Goal: Task Accomplishment & Management: Manage account settings

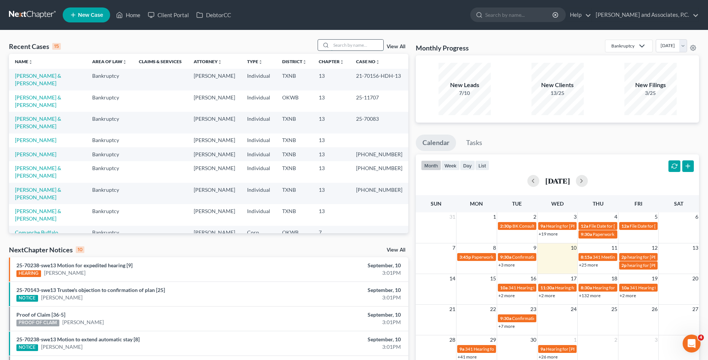
click at [342, 45] on input "search" at bounding box center [357, 45] width 52 height 11
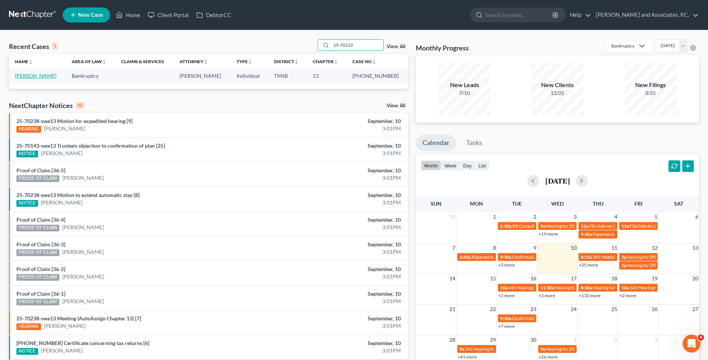
type input "25-70222"
click at [49, 75] on link "[PERSON_NAME]" at bounding box center [35, 75] width 41 height 6
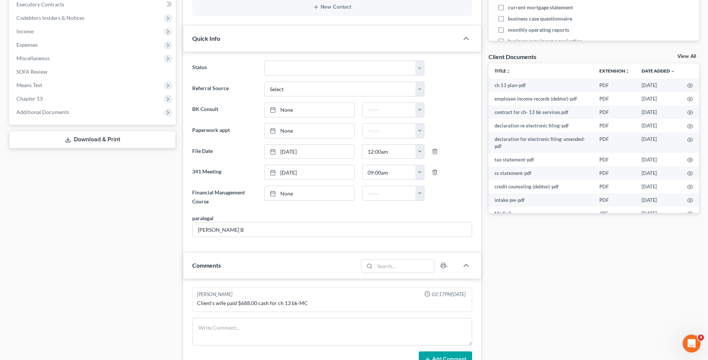
scroll to position [261, 0]
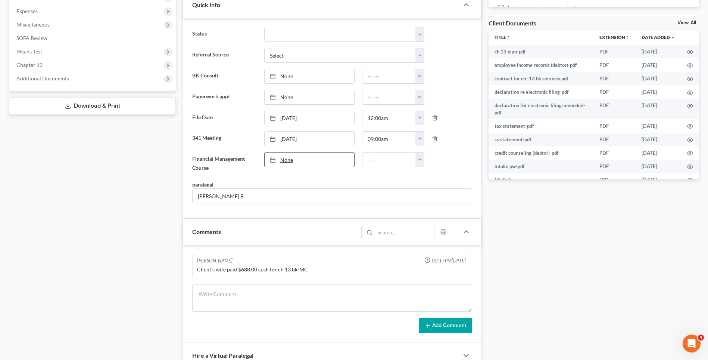
click at [291, 162] on link "None" at bounding box center [310, 159] width 90 height 14
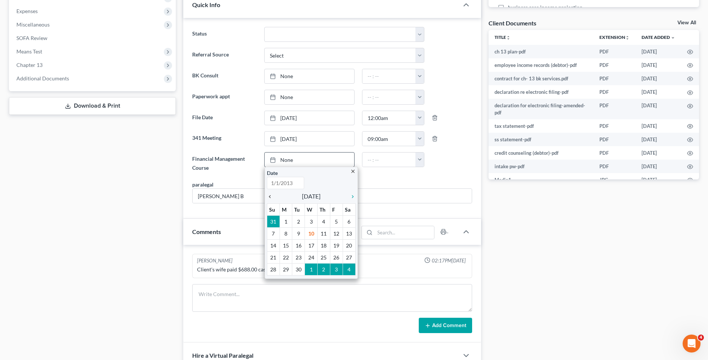
click at [269, 196] on icon "chevron_left" at bounding box center [272, 196] width 10 height 6
type input "[DATE]"
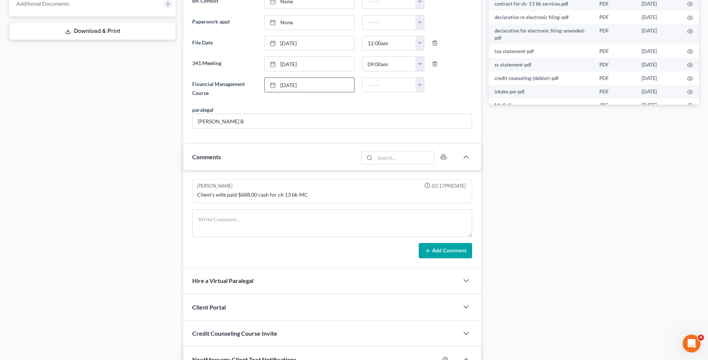
scroll to position [373, 0]
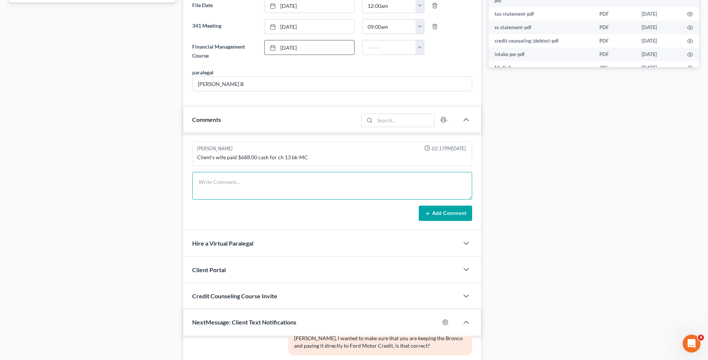
click at [208, 188] on textarea at bounding box center [332, 186] width 280 height 28
type textarea "[DATE] uploaded required documents and sent to the trustee. MC"
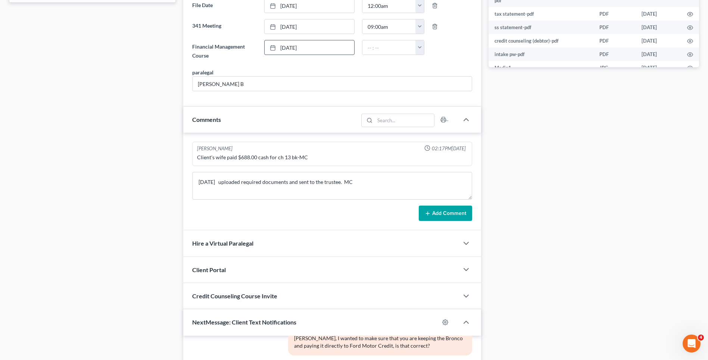
click at [441, 212] on button "Add Comment" at bounding box center [445, 213] width 53 height 16
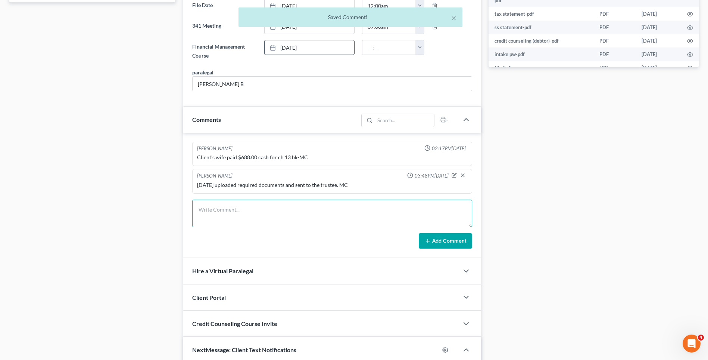
click at [217, 217] on textarea at bounding box center [332, 213] width 280 height 28
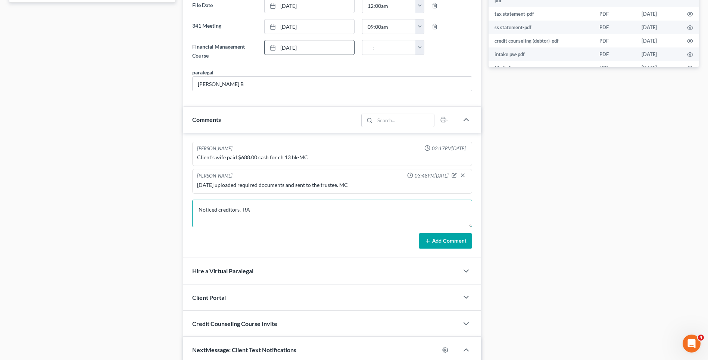
type textarea "Noticed creditors. RA"
click at [441, 245] on button "Add Comment" at bounding box center [445, 241] width 53 height 16
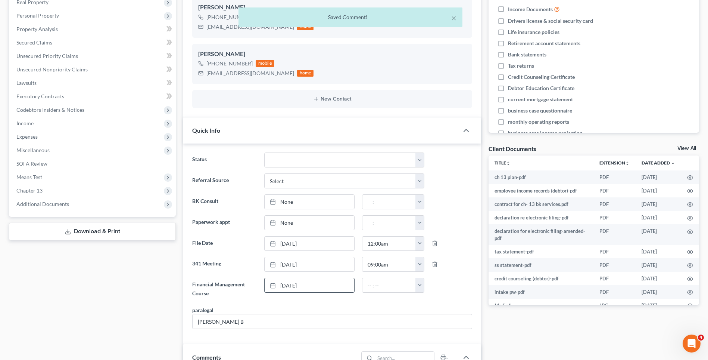
scroll to position [0, 0]
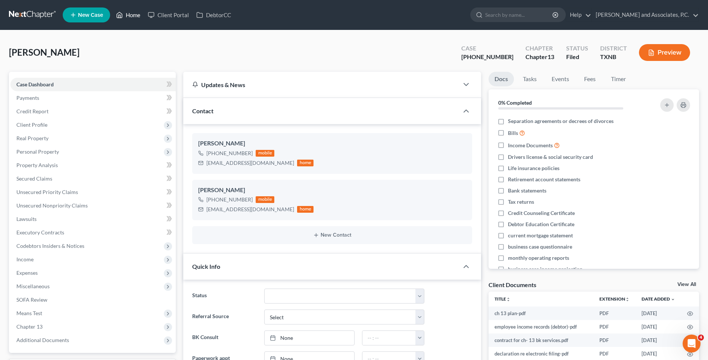
click at [137, 16] on link "Home" at bounding box center [128, 14] width 32 height 13
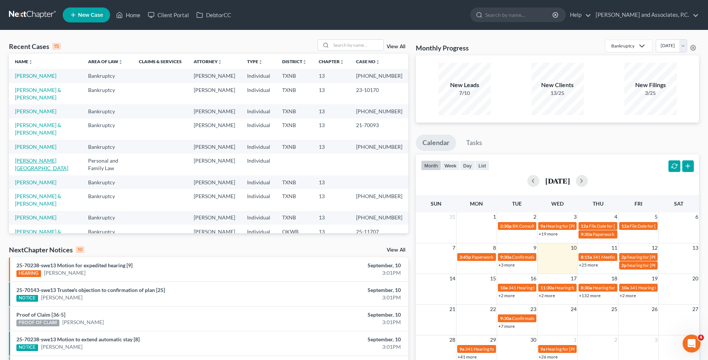
click at [43, 171] on link "[PERSON_NAME][GEOGRAPHIC_DATA]" at bounding box center [41, 164] width 53 height 14
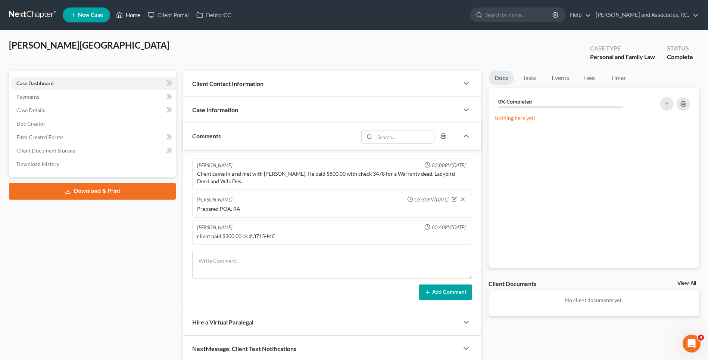
click at [136, 15] on link "Home" at bounding box center [128, 14] width 32 height 13
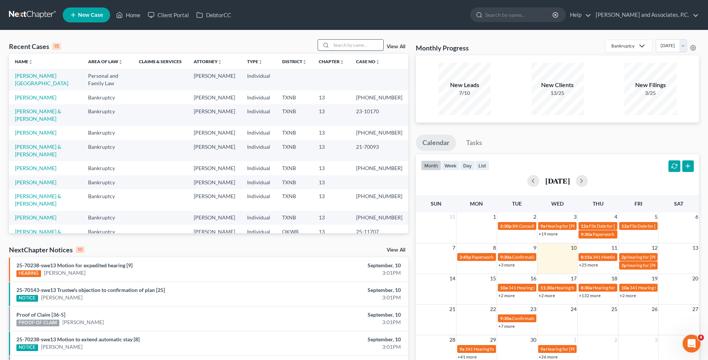
click at [356, 44] on input "search" at bounding box center [357, 45] width 52 height 11
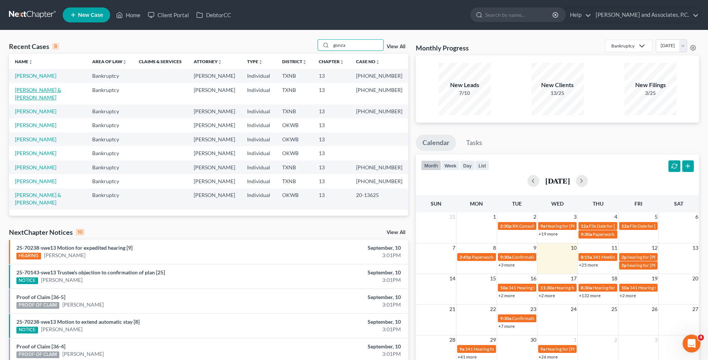
type input "gonza"
click at [61, 90] on link "[PERSON_NAME] & [PERSON_NAME]" at bounding box center [38, 94] width 46 height 14
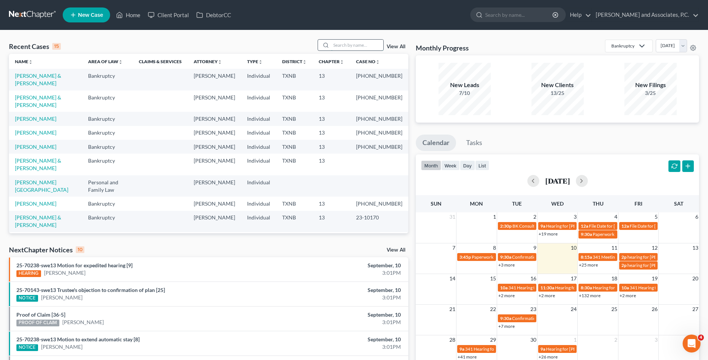
click at [334, 44] on input "search" at bounding box center [357, 45] width 52 height 11
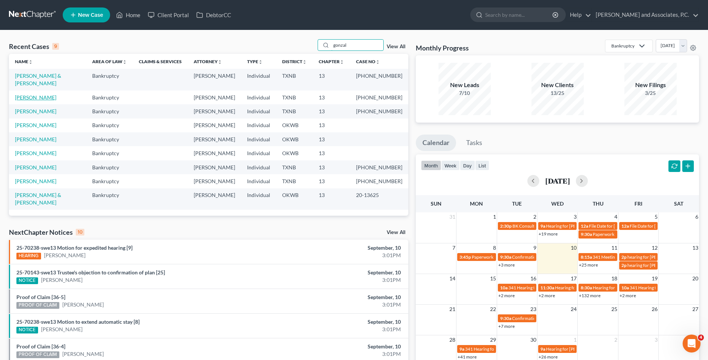
type input "gonzal"
click at [44, 94] on link "[PERSON_NAME]" at bounding box center [35, 97] width 41 height 6
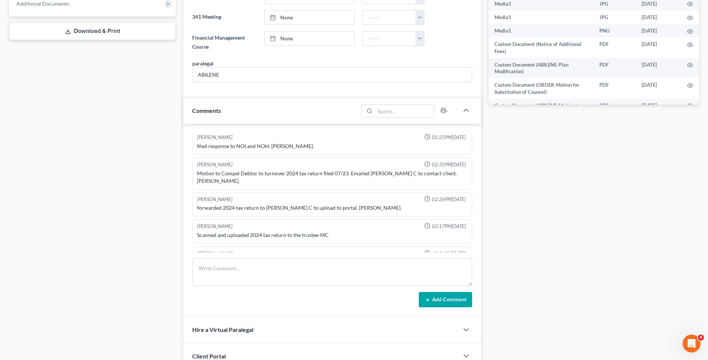
scroll to position [386, 0]
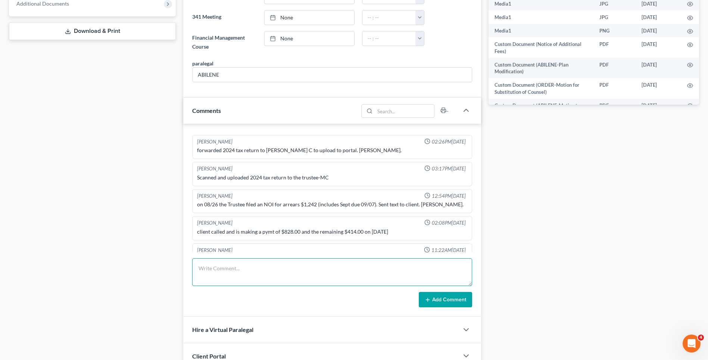
click at [228, 277] on textarea at bounding box center [332, 272] width 280 height 28
type textarea "[PERSON_NAME] called to talk to Monte re; settlement monies. She has decided ju…"
click at [132, 294] on div "Case Dashboard Payments Invoices Payments Payments Credit Report Client Profile" at bounding box center [92, 162] width 174 height 853
click at [438, 301] on button "Add Comment" at bounding box center [445, 300] width 53 height 16
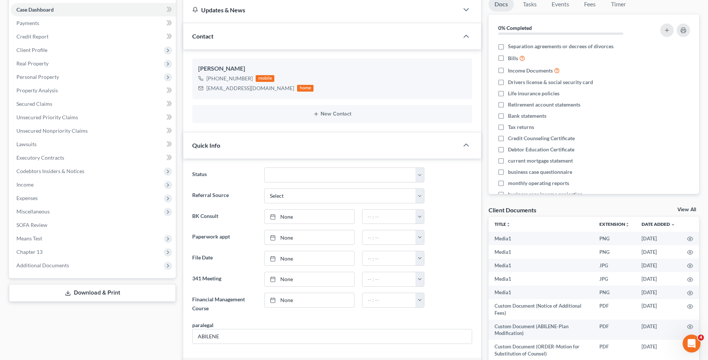
scroll to position [0, 0]
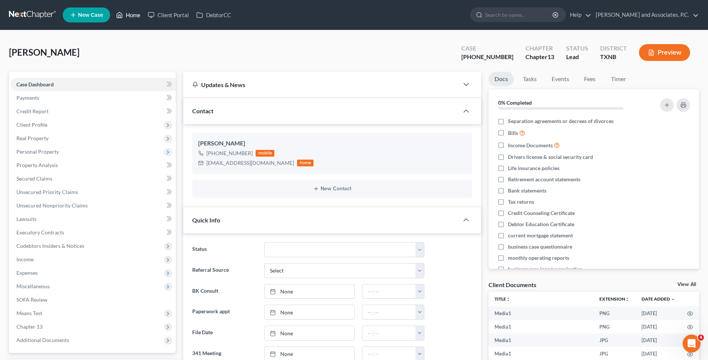
click at [133, 15] on link "Home" at bounding box center [128, 14] width 32 height 13
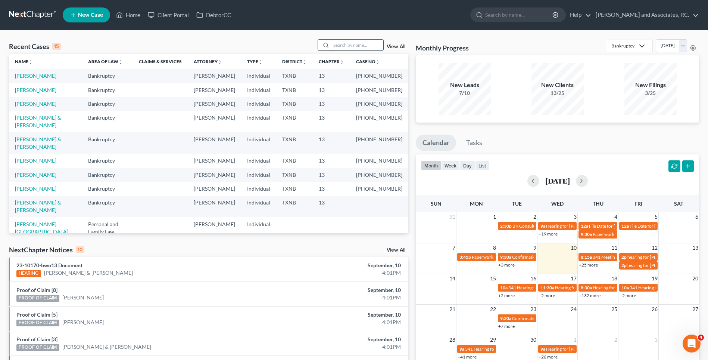
click at [351, 43] on input "search" at bounding box center [357, 45] width 52 height 11
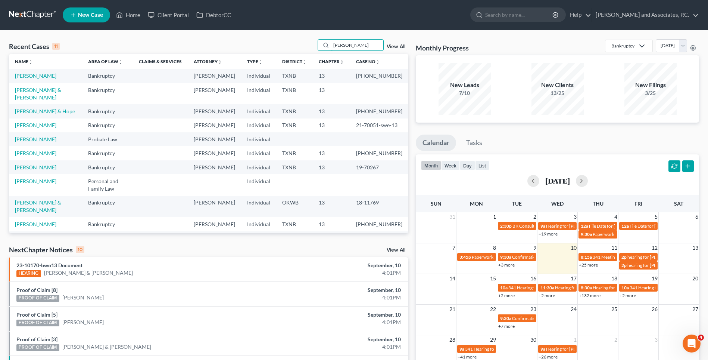
type input "[PERSON_NAME]"
click at [35, 142] on link "[PERSON_NAME]" at bounding box center [35, 139] width 41 height 6
select select "0"
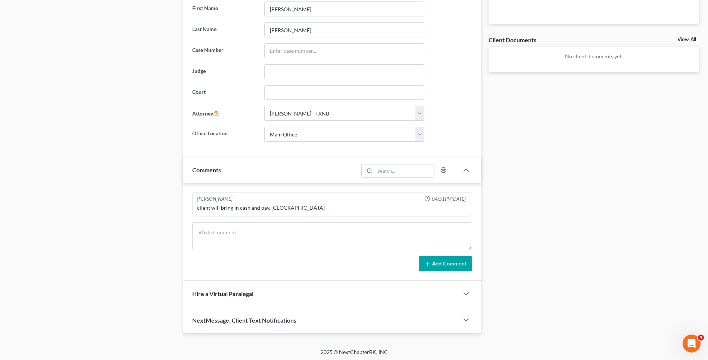
scroll to position [245, 0]
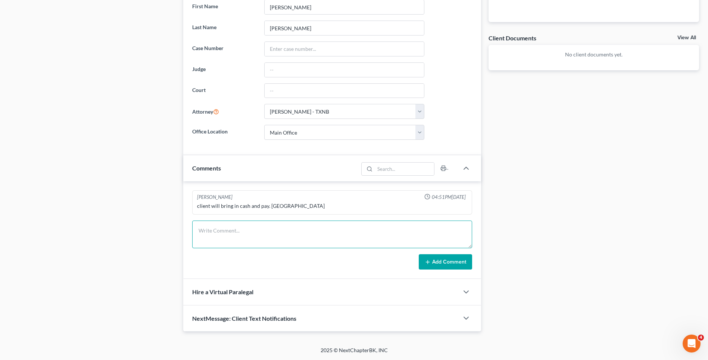
click at [216, 237] on textarea at bounding box center [332, 234] width 280 height 28
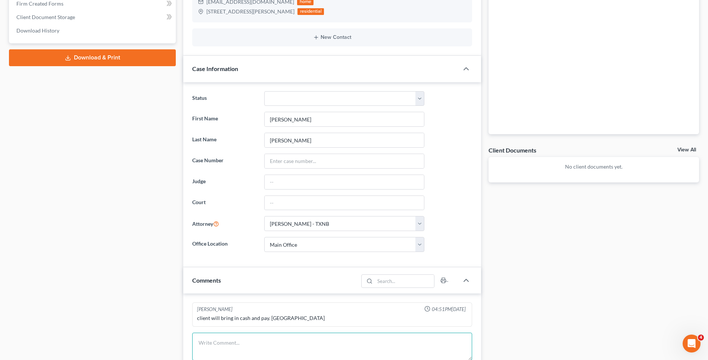
scroll to position [0, 0]
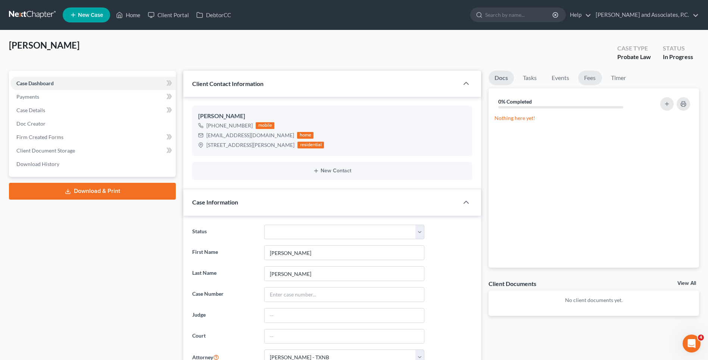
click at [588, 78] on link "Fees" at bounding box center [590, 78] width 24 height 15
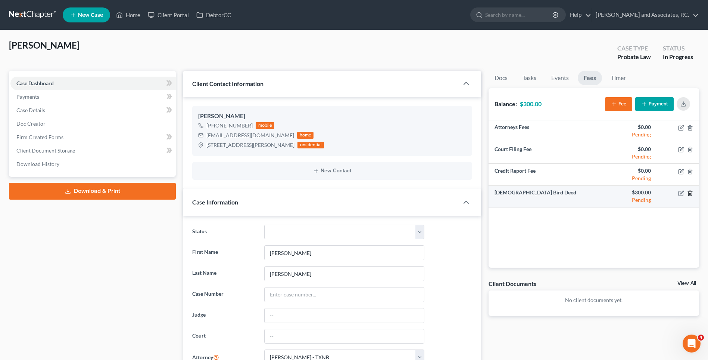
click at [690, 192] on icon "button" at bounding box center [691, 193] width 6 height 6
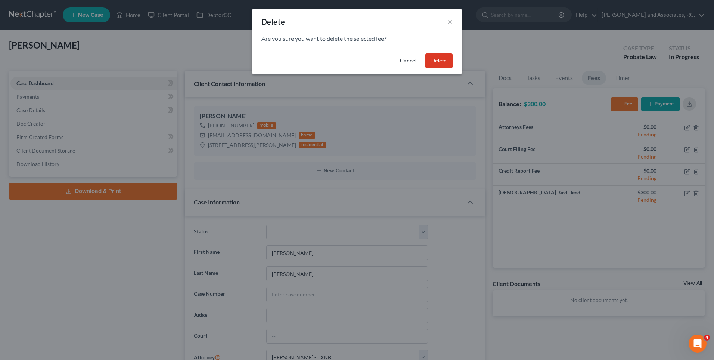
click at [438, 61] on button "Delete" at bounding box center [438, 60] width 27 height 15
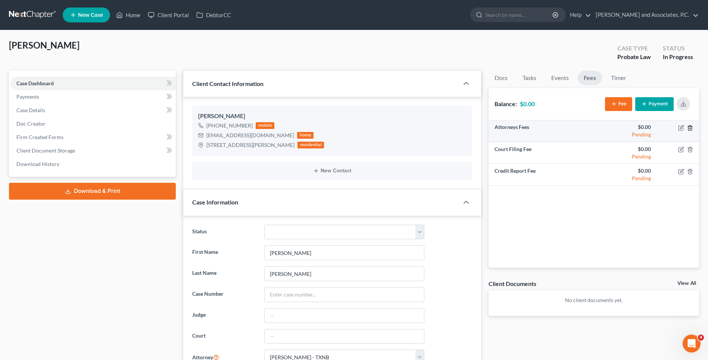
click at [688, 127] on icon "button" at bounding box center [691, 128] width 6 height 6
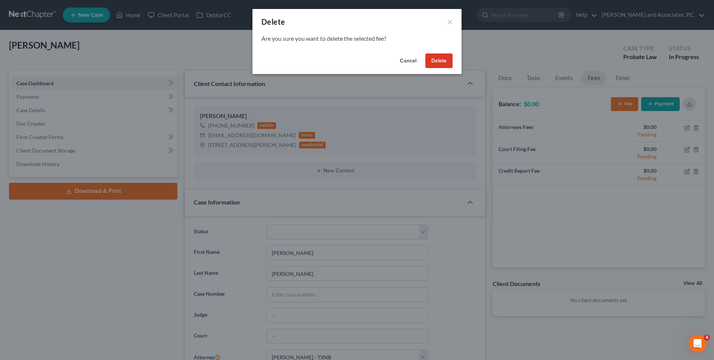
click at [407, 62] on button "Cancel" at bounding box center [408, 60] width 28 height 15
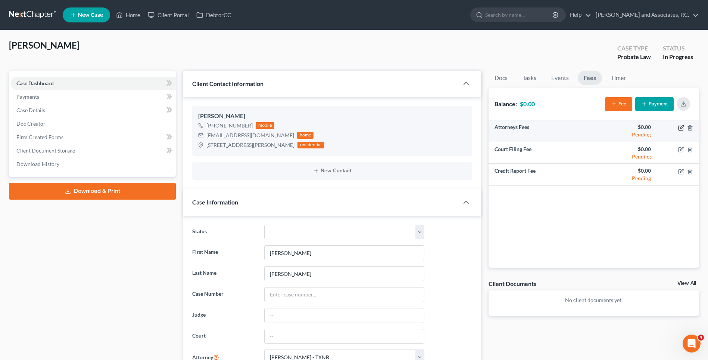
click at [680, 127] on icon "button" at bounding box center [682, 128] width 6 height 6
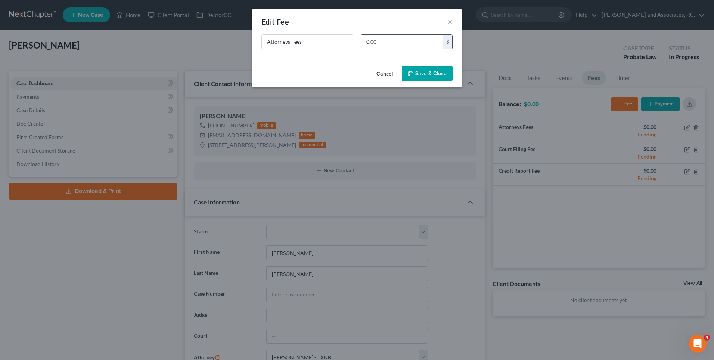
click at [385, 45] on input "0.00" at bounding box center [402, 42] width 82 height 14
type input "1,850.00"
click at [419, 76] on button "Save & Close" at bounding box center [427, 74] width 51 height 16
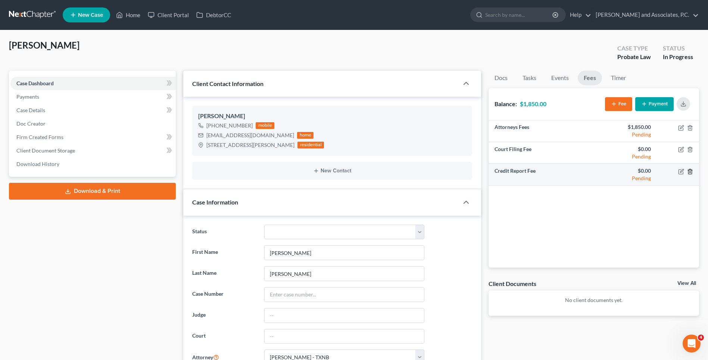
click at [690, 172] on line "button" at bounding box center [690, 171] width 0 height 1
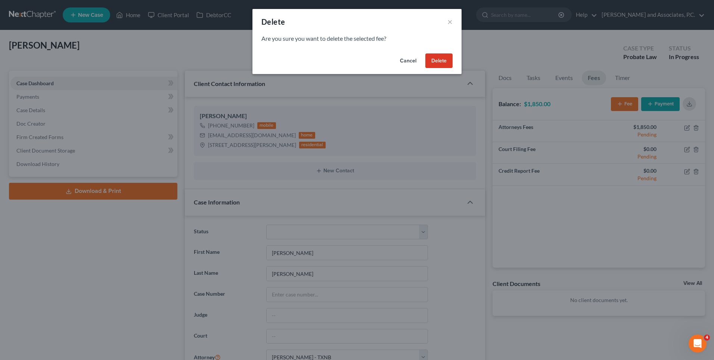
click at [435, 60] on button "Delete" at bounding box center [438, 60] width 27 height 15
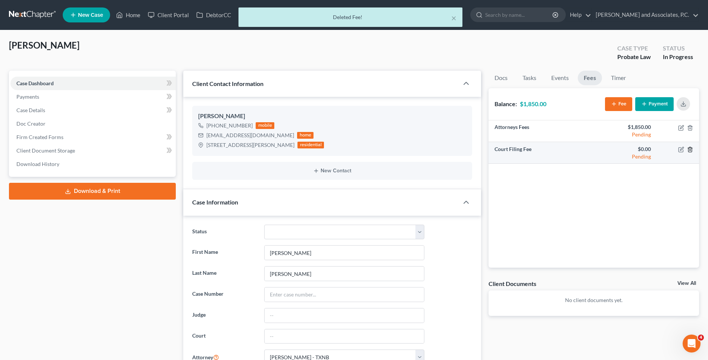
click at [691, 149] on icon "button" at bounding box center [691, 149] width 6 height 6
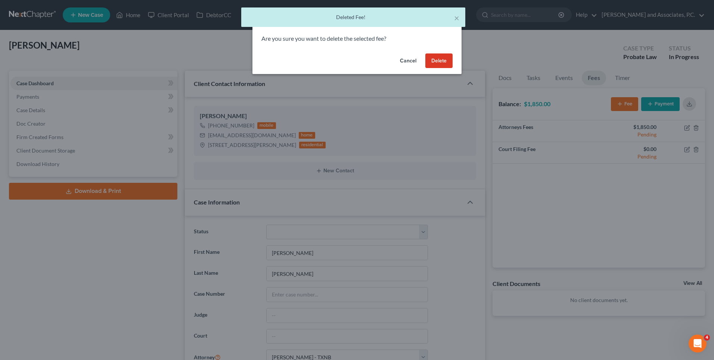
click at [439, 65] on button "Delete" at bounding box center [438, 60] width 27 height 15
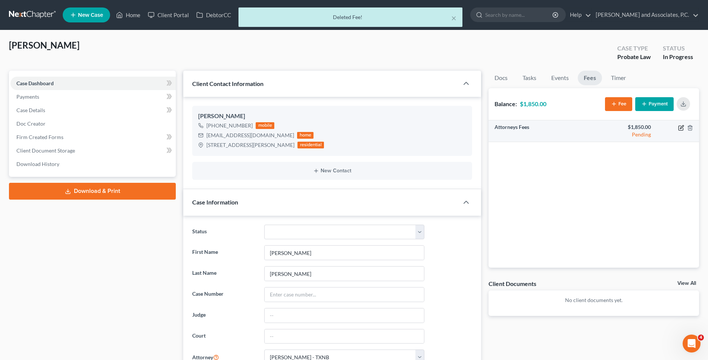
click at [680, 127] on icon "button" at bounding box center [682, 128] width 6 height 6
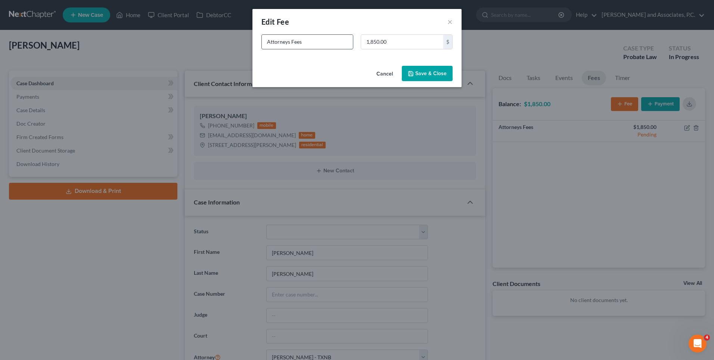
click at [325, 44] on input "Attorneys Fees" at bounding box center [307, 42] width 91 height 14
type input "Attorneys Fees - Aff of heirship"
click at [422, 77] on button "Save & Close" at bounding box center [427, 74] width 51 height 16
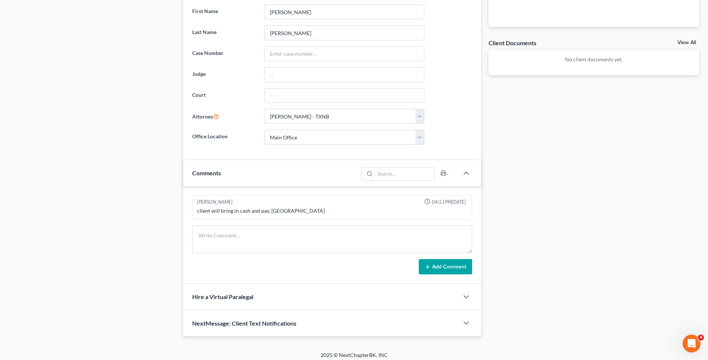
scroll to position [245, 0]
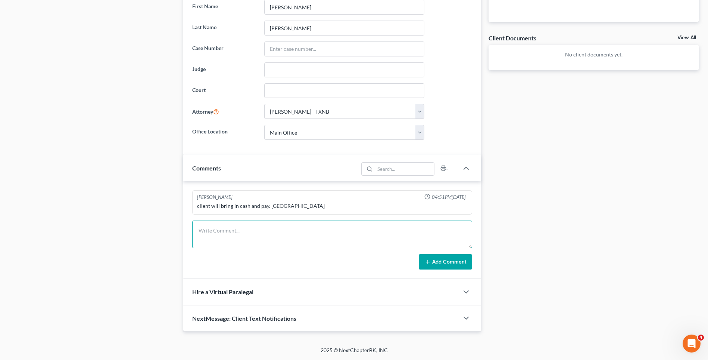
click at [207, 234] on textarea at bounding box center [332, 234] width 280 height 28
type textarea "P"
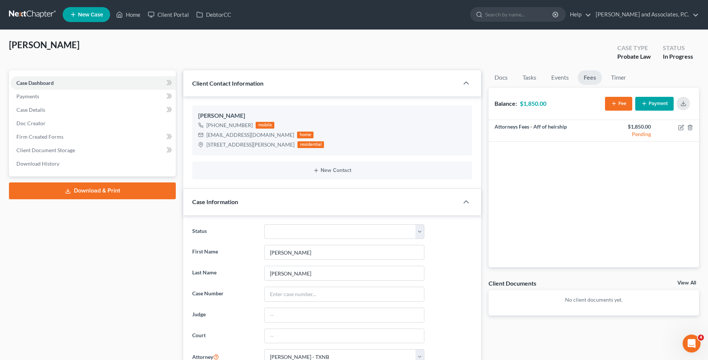
scroll to position [0, 0]
click at [130, 16] on link "Home" at bounding box center [128, 14] width 32 height 13
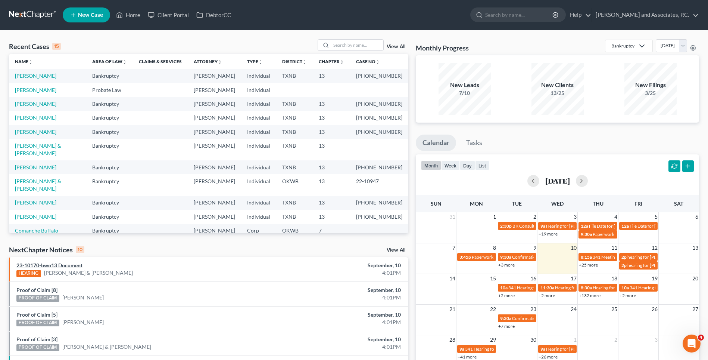
click at [46, 266] on link "23-10170-bwo13 Document" at bounding box center [49, 265] width 66 height 6
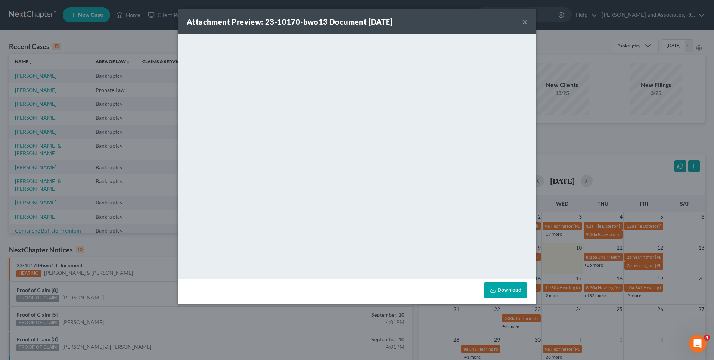
click at [523, 23] on button "×" at bounding box center [524, 21] width 5 height 9
